Goal: Navigation & Orientation: Find specific page/section

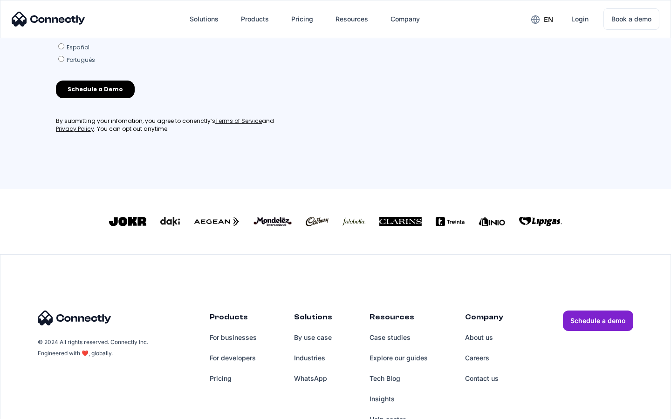
scroll to position [400, 0]
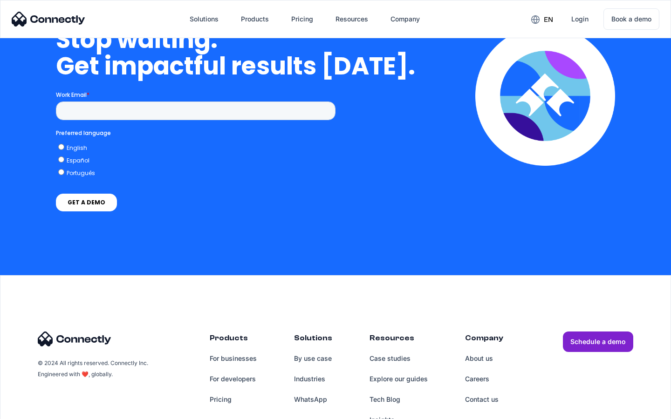
scroll to position [2364, 0]
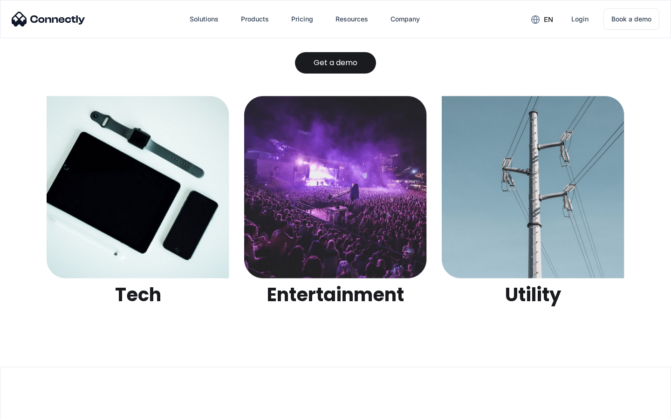
scroll to position [2940, 0]
